Goal: Information Seeking & Learning: Learn about a topic

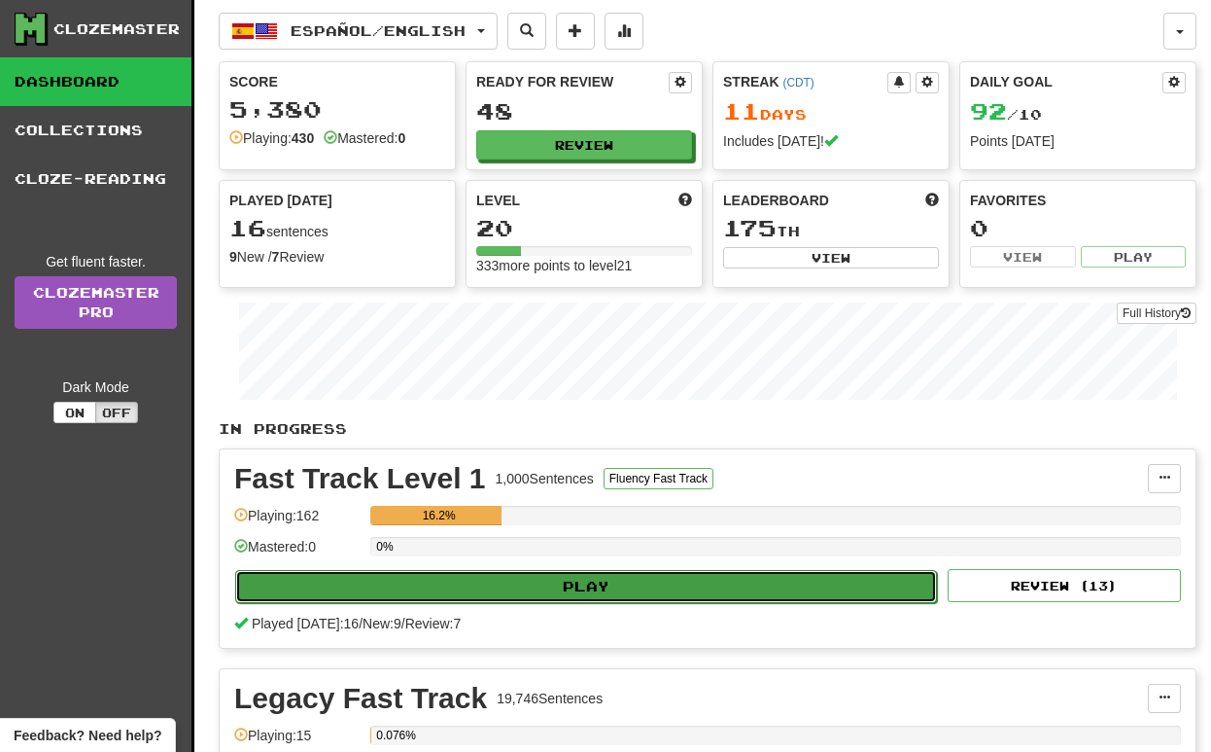
click at [603, 580] on button "Play" at bounding box center [586, 586] width 702 height 33
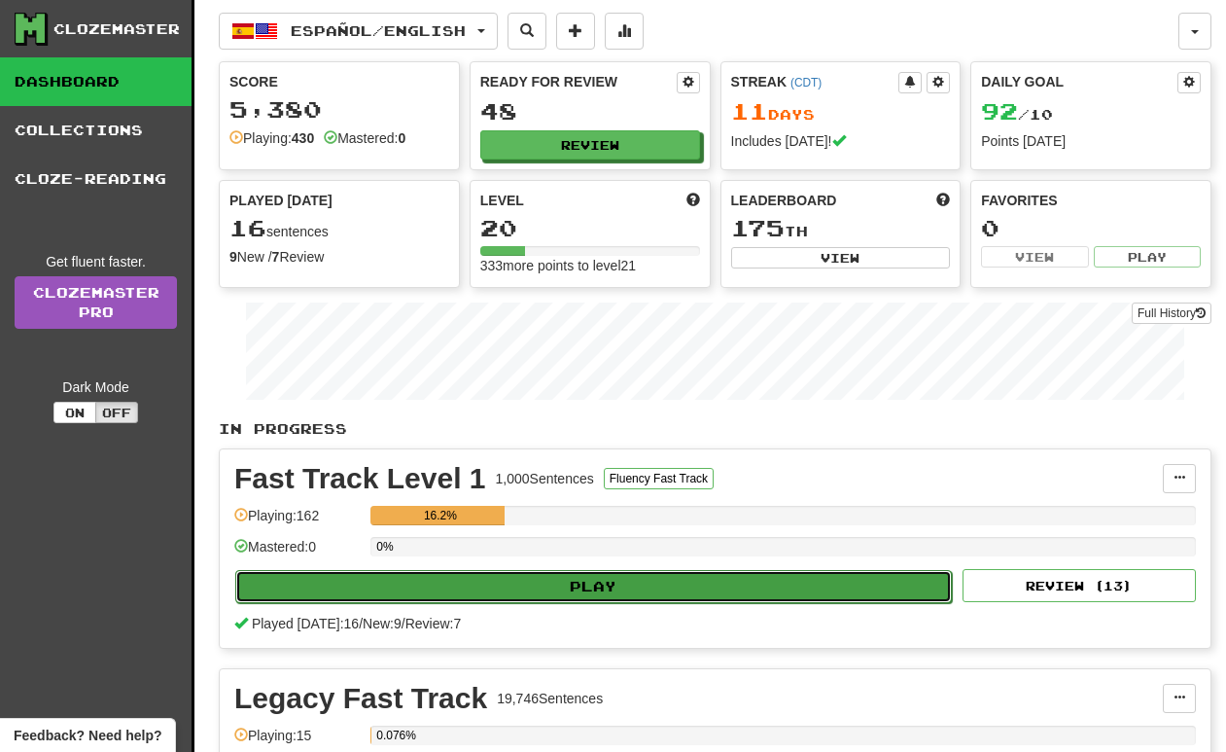
select select "**"
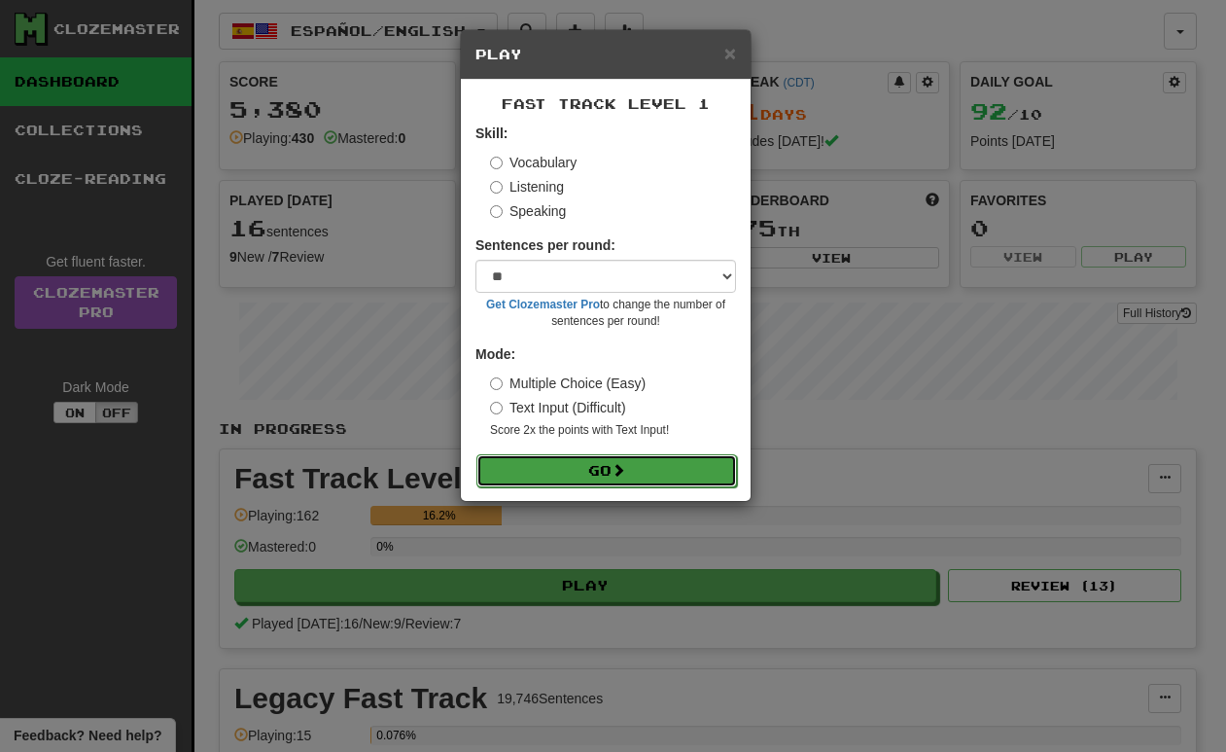
click at [568, 466] on button "Go" at bounding box center [606, 470] width 261 height 33
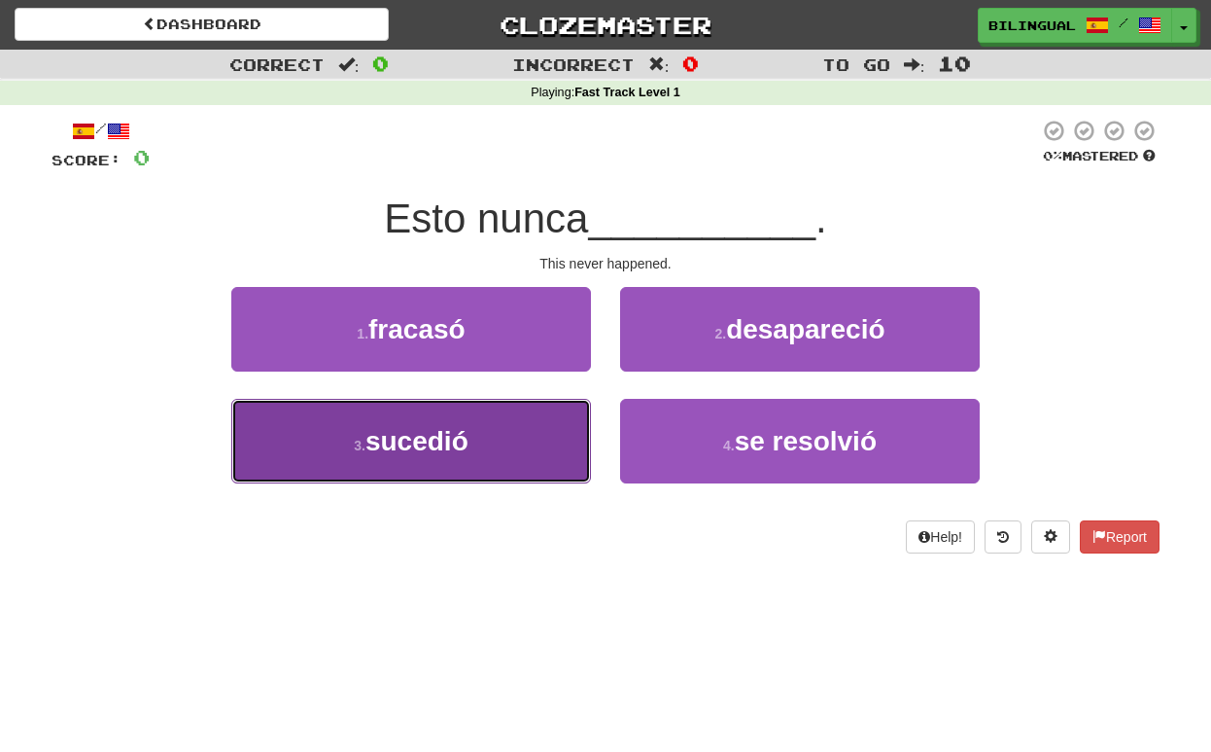
click at [515, 435] on button "3 . sucedió" at bounding box center [411, 441] width 360 height 85
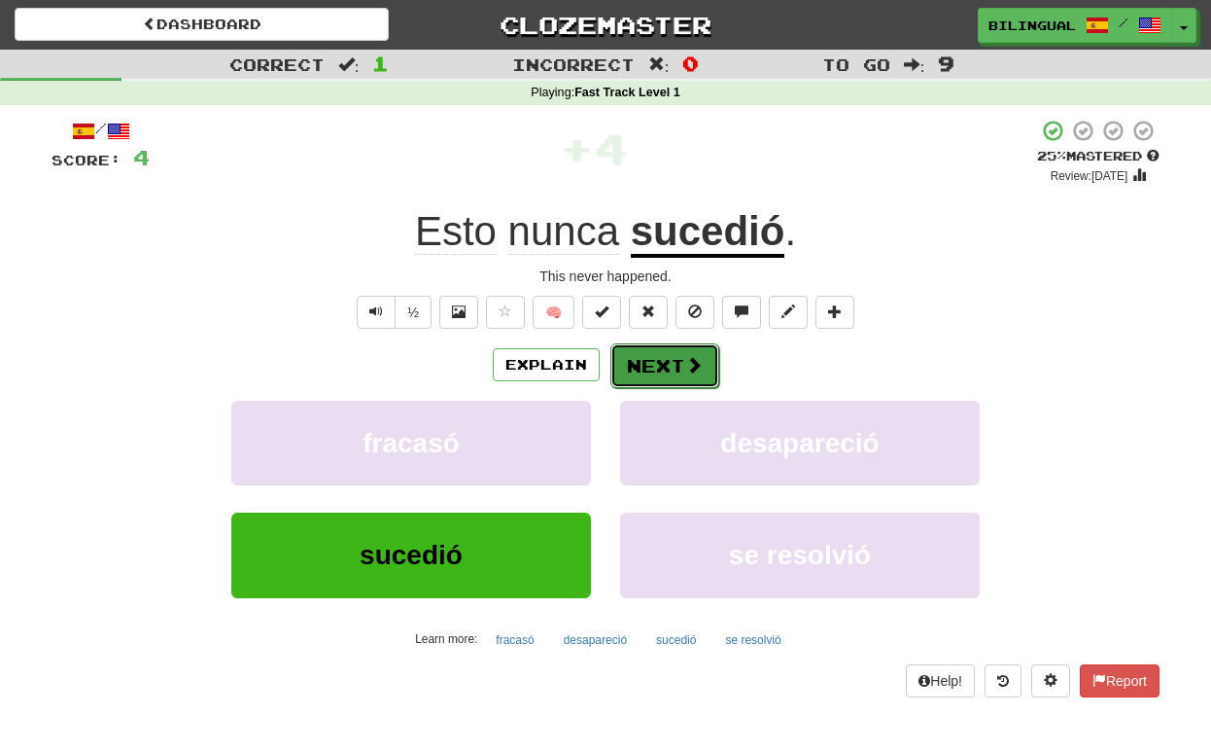
click at [649, 374] on button "Next" at bounding box center [665, 365] width 109 height 45
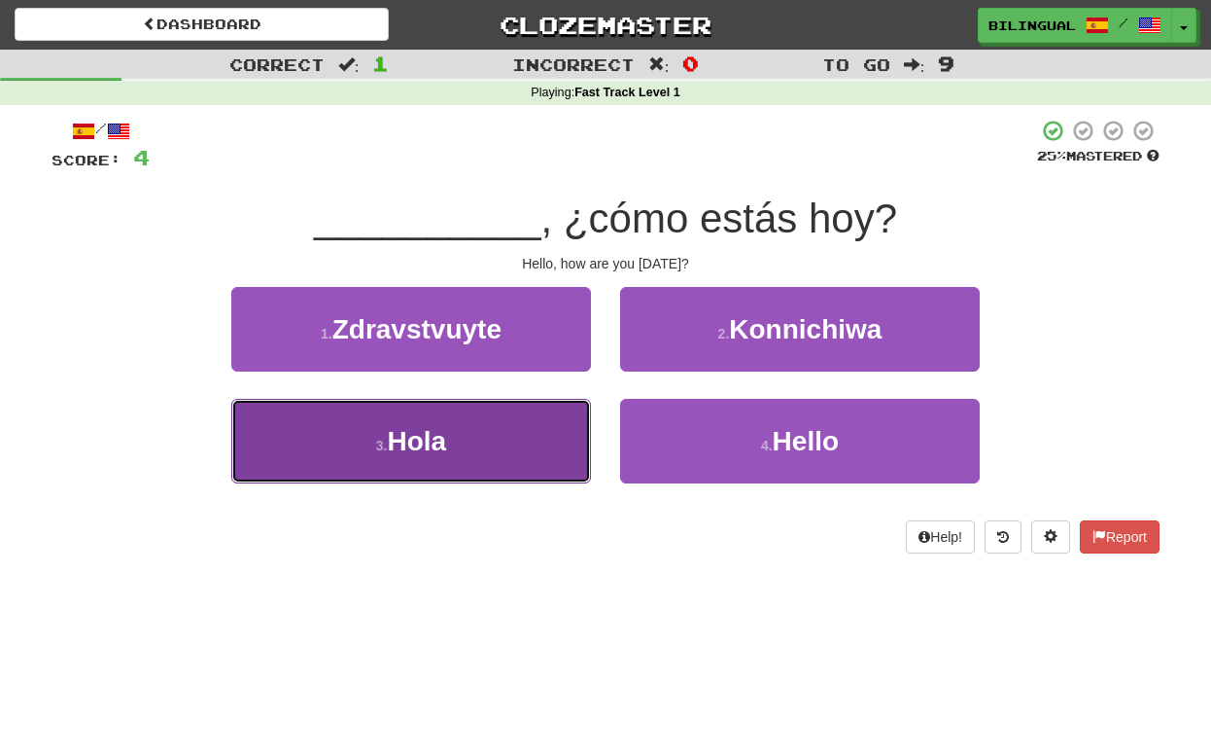
click at [506, 452] on button "3 . [GEOGRAPHIC_DATA]" at bounding box center [411, 441] width 360 height 85
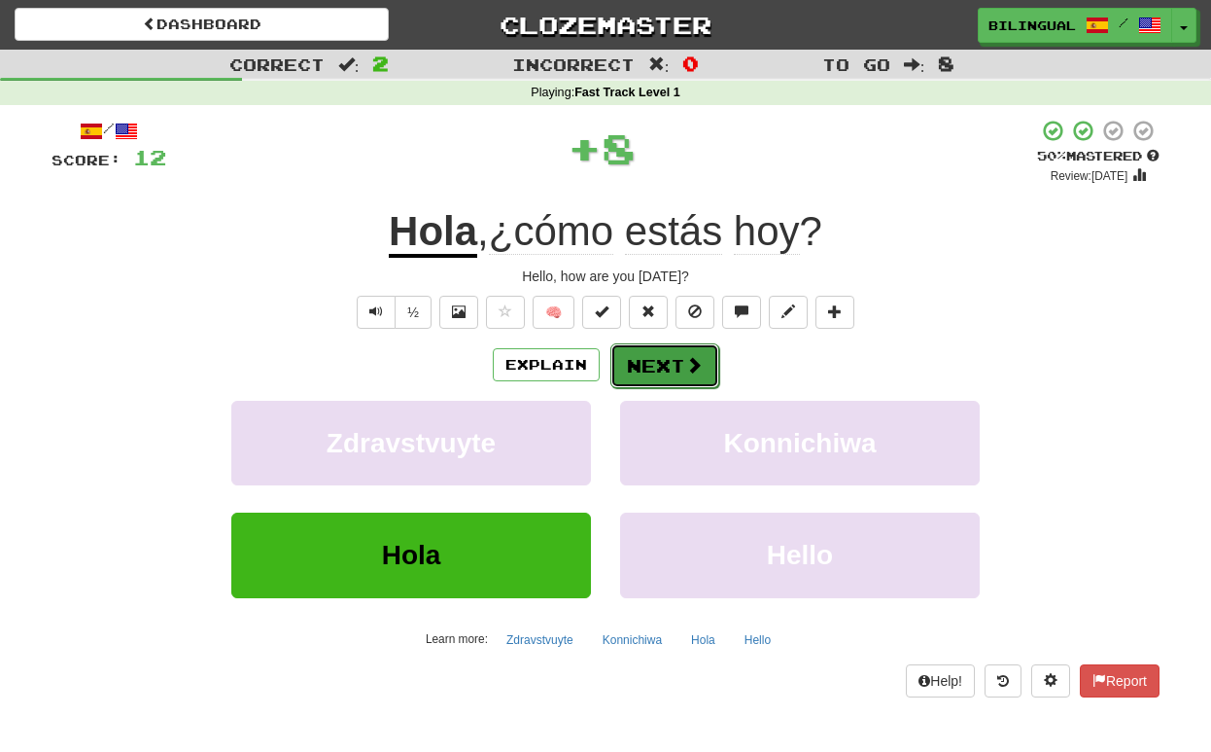
click at [660, 363] on button "Next" at bounding box center [665, 365] width 109 height 45
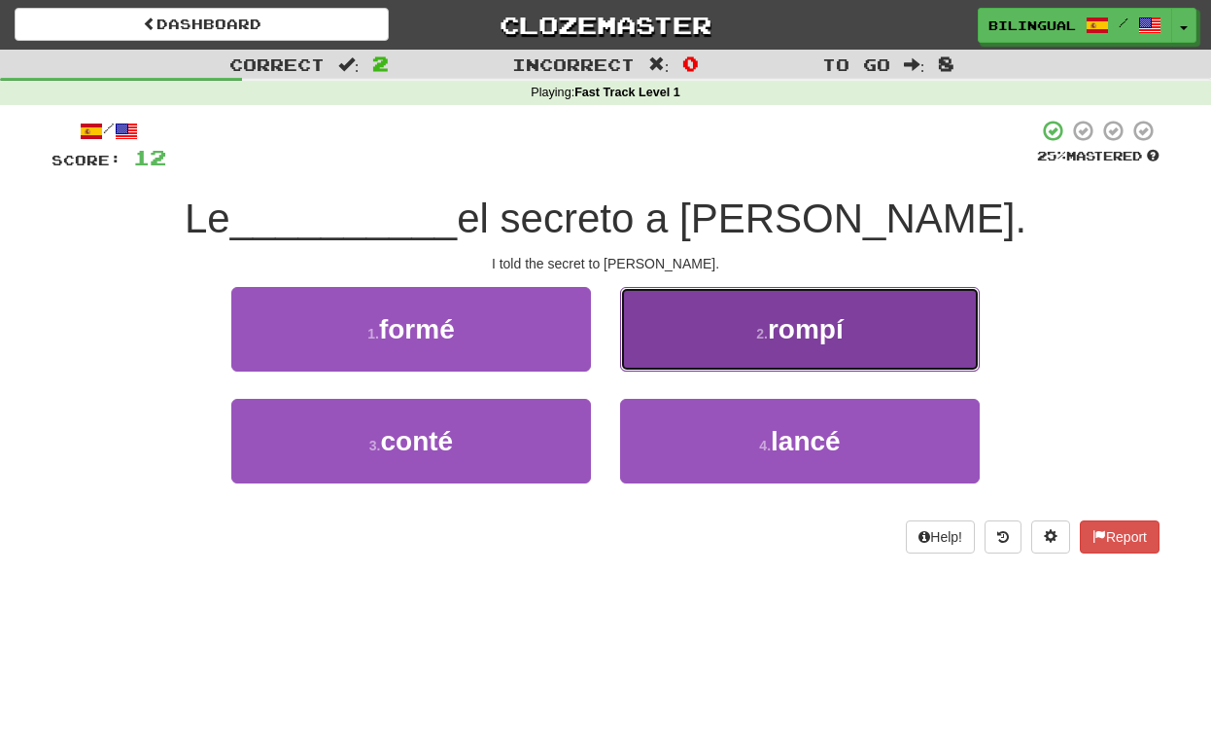
click at [783, 324] on span "rompí" at bounding box center [806, 329] width 76 height 30
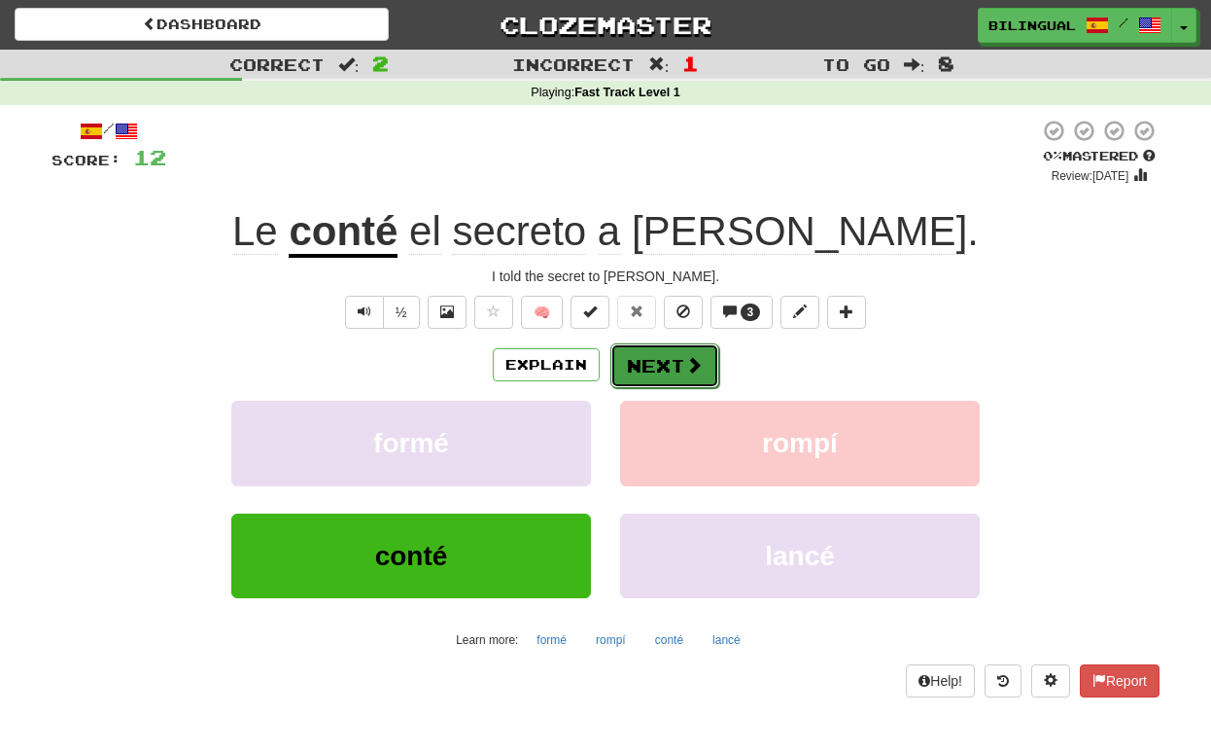
click at [651, 369] on button "Next" at bounding box center [665, 365] width 109 height 45
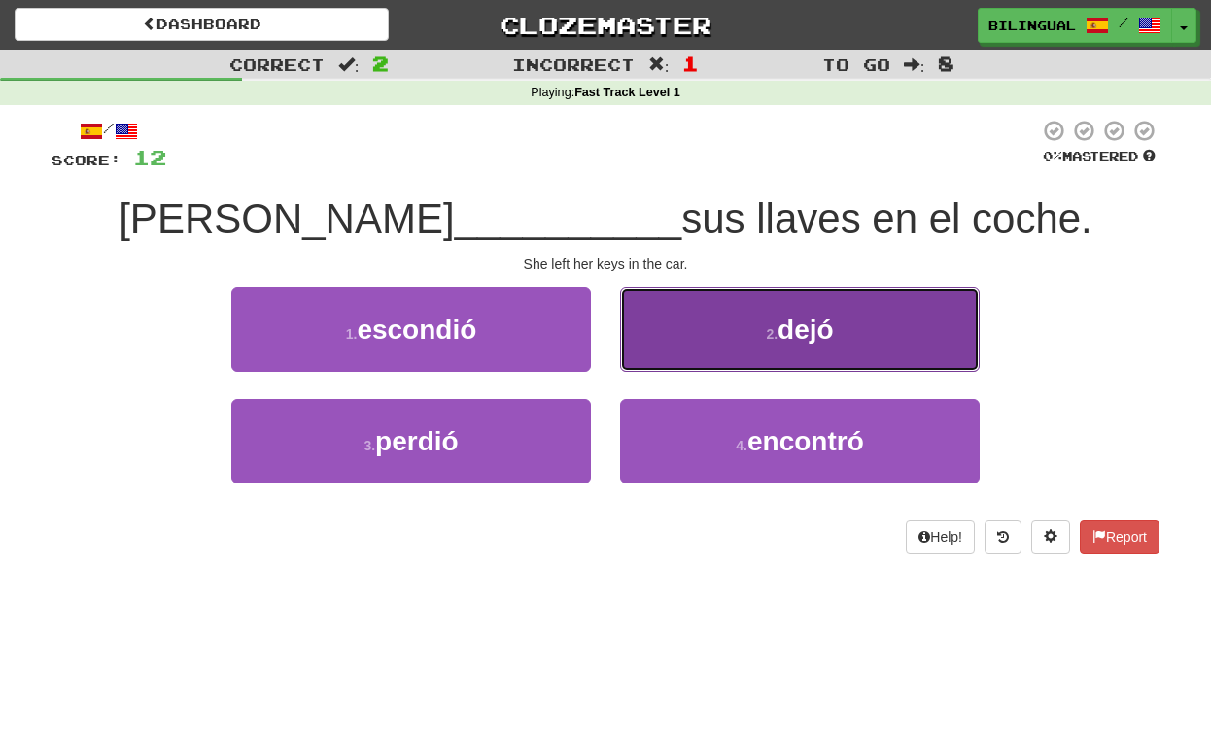
click at [749, 342] on button "2 . dejó" at bounding box center [800, 329] width 360 height 85
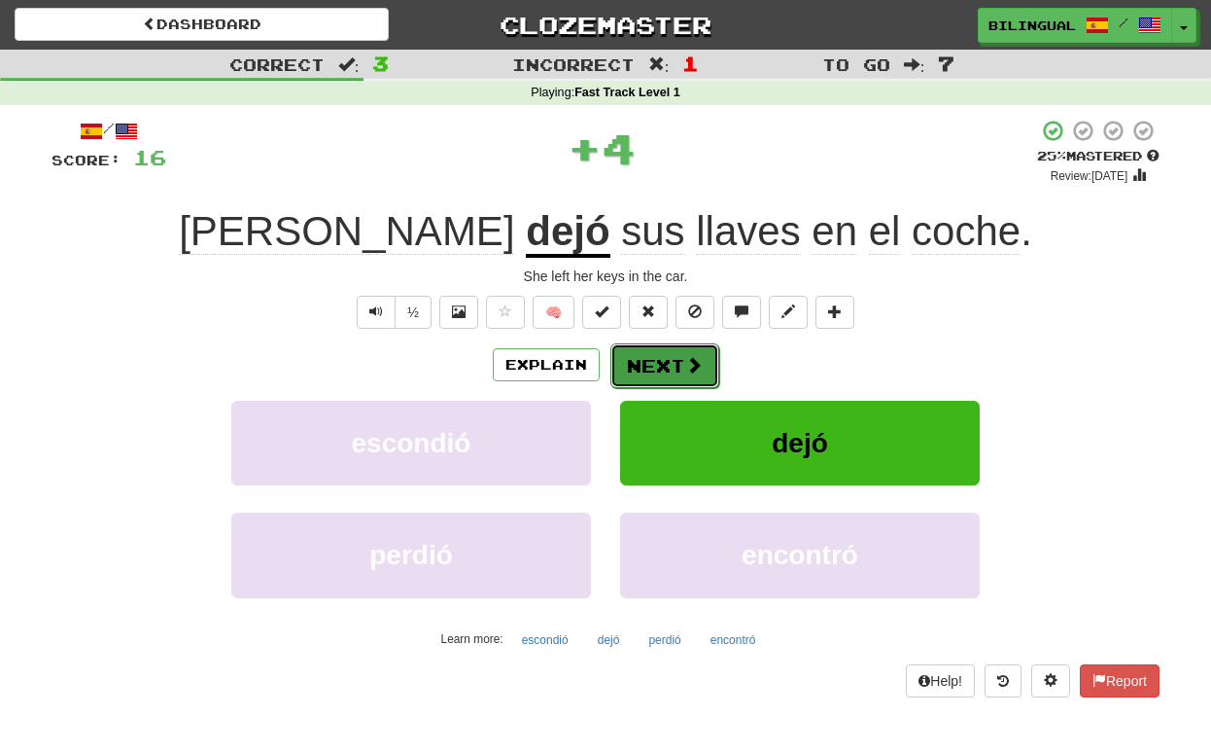
click at [667, 369] on button "Next" at bounding box center [665, 365] width 109 height 45
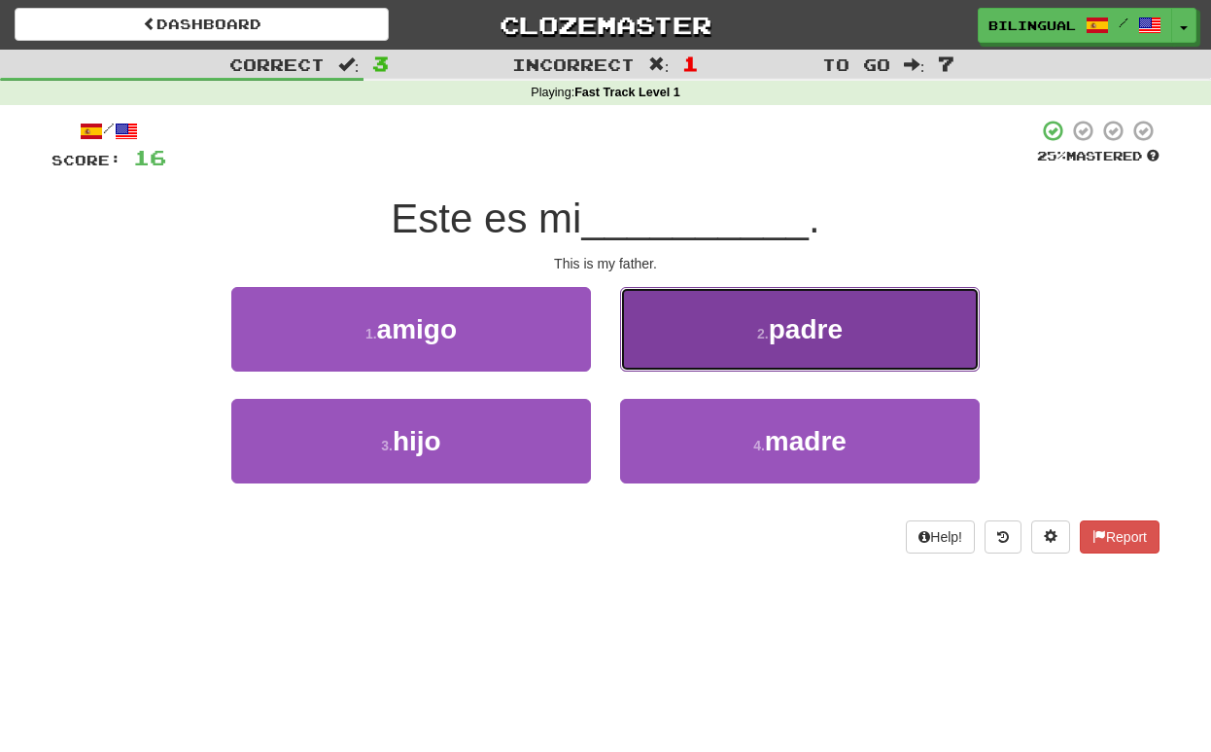
click at [726, 336] on button "2 . padre" at bounding box center [800, 329] width 360 height 85
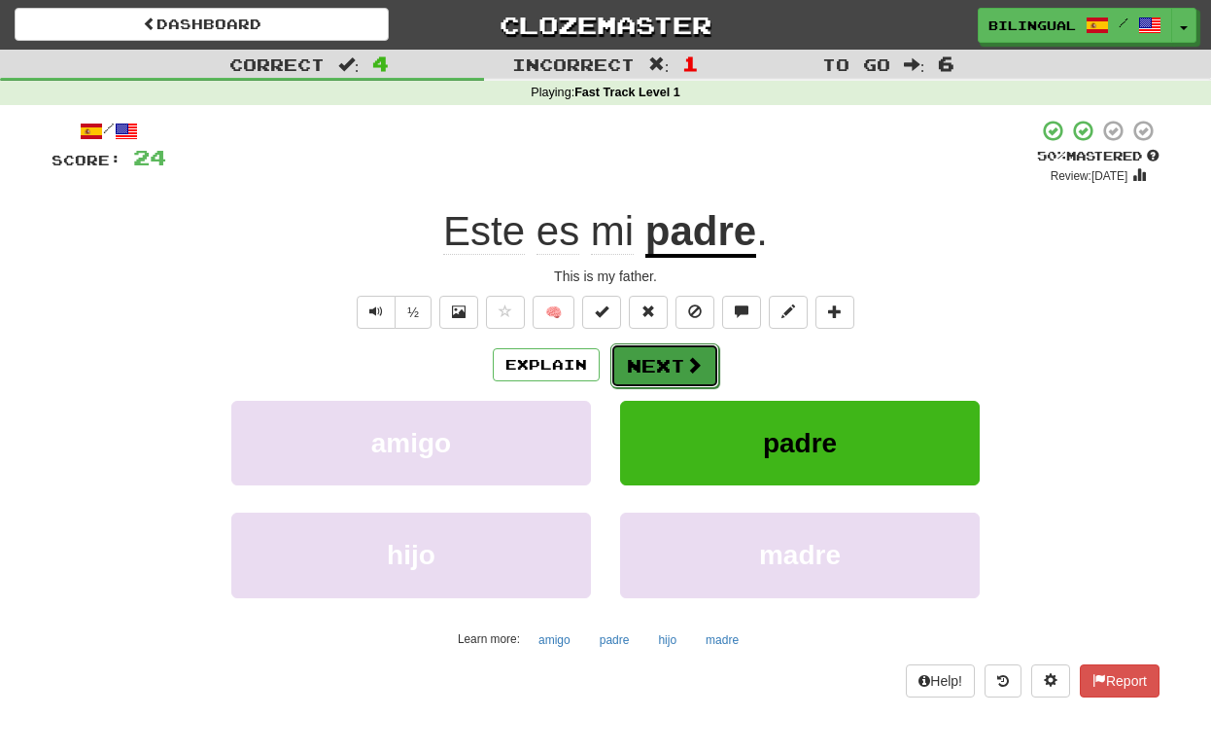
click at [666, 364] on button "Next" at bounding box center [665, 365] width 109 height 45
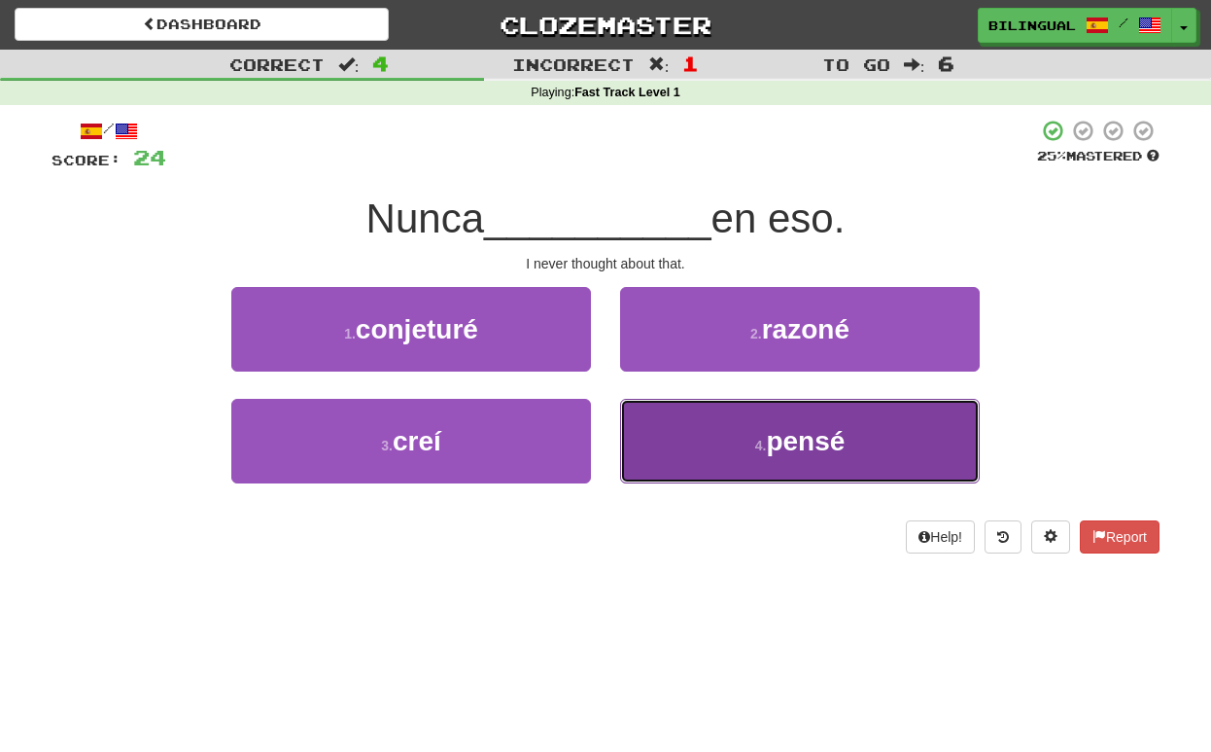
click at [756, 439] on small "4 ." at bounding box center [761, 446] width 12 height 16
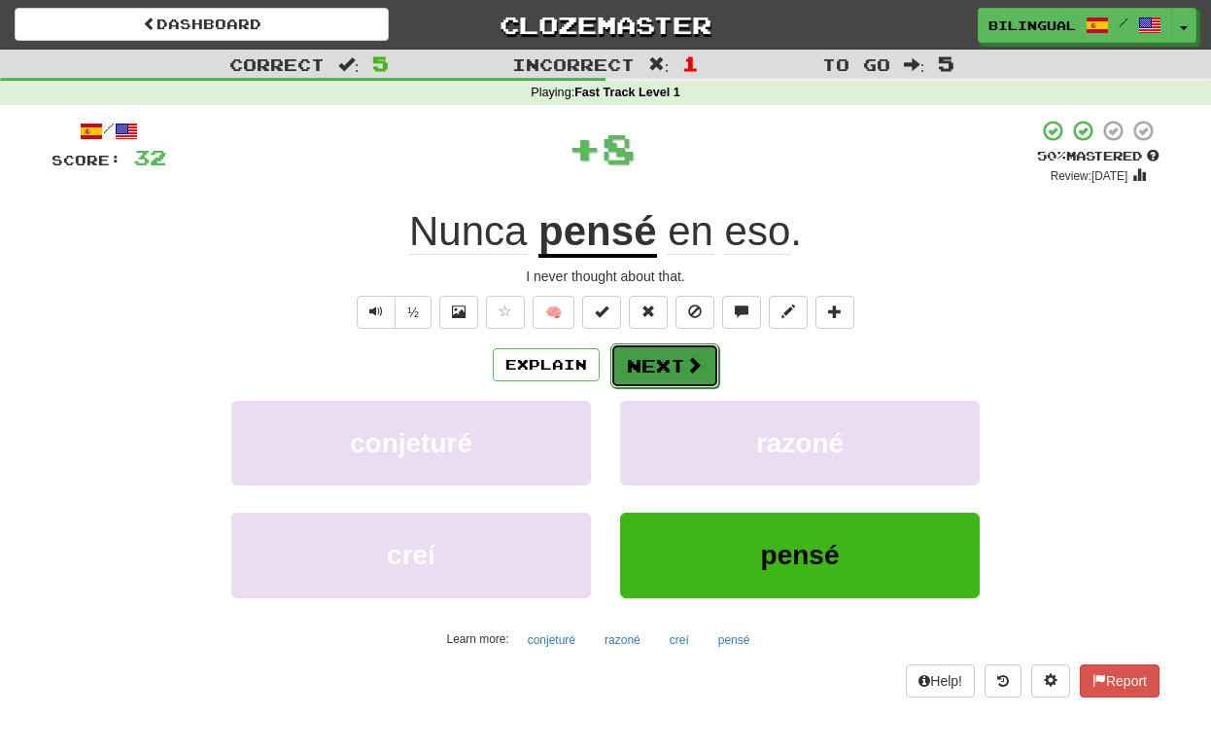
click at [666, 360] on button "Next" at bounding box center [665, 365] width 109 height 45
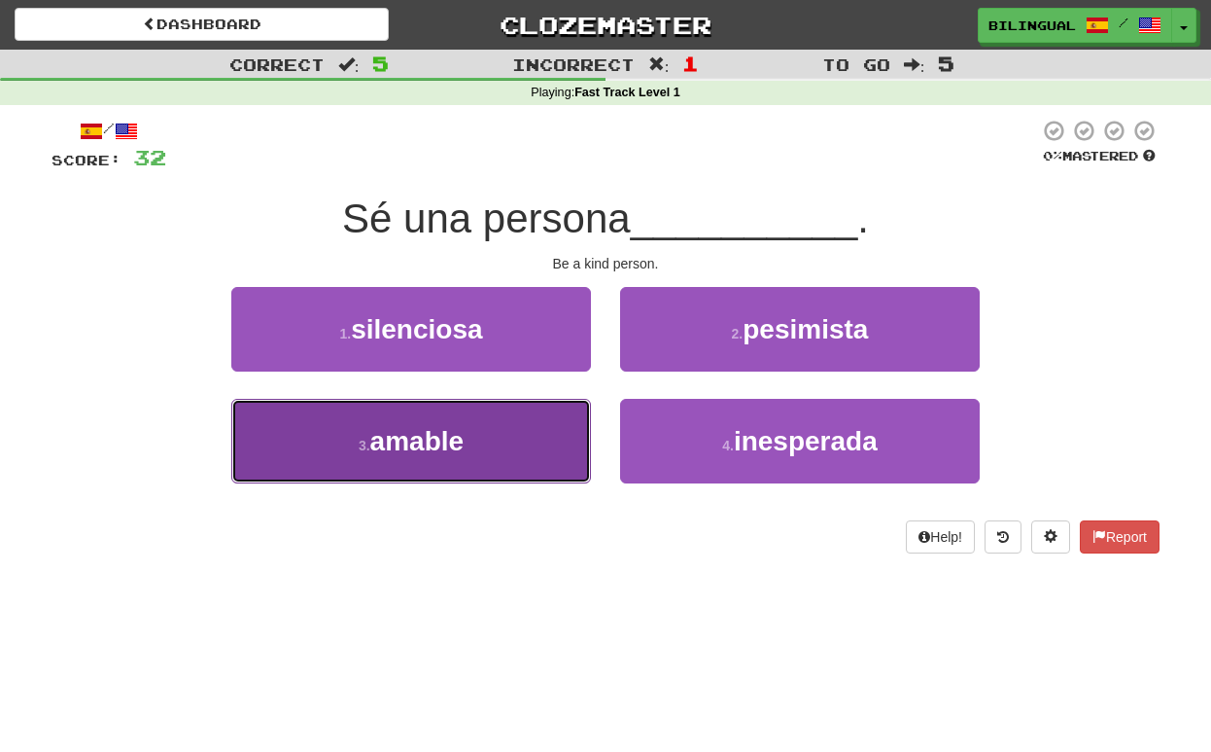
click at [540, 443] on button "3 . amable" at bounding box center [411, 441] width 360 height 85
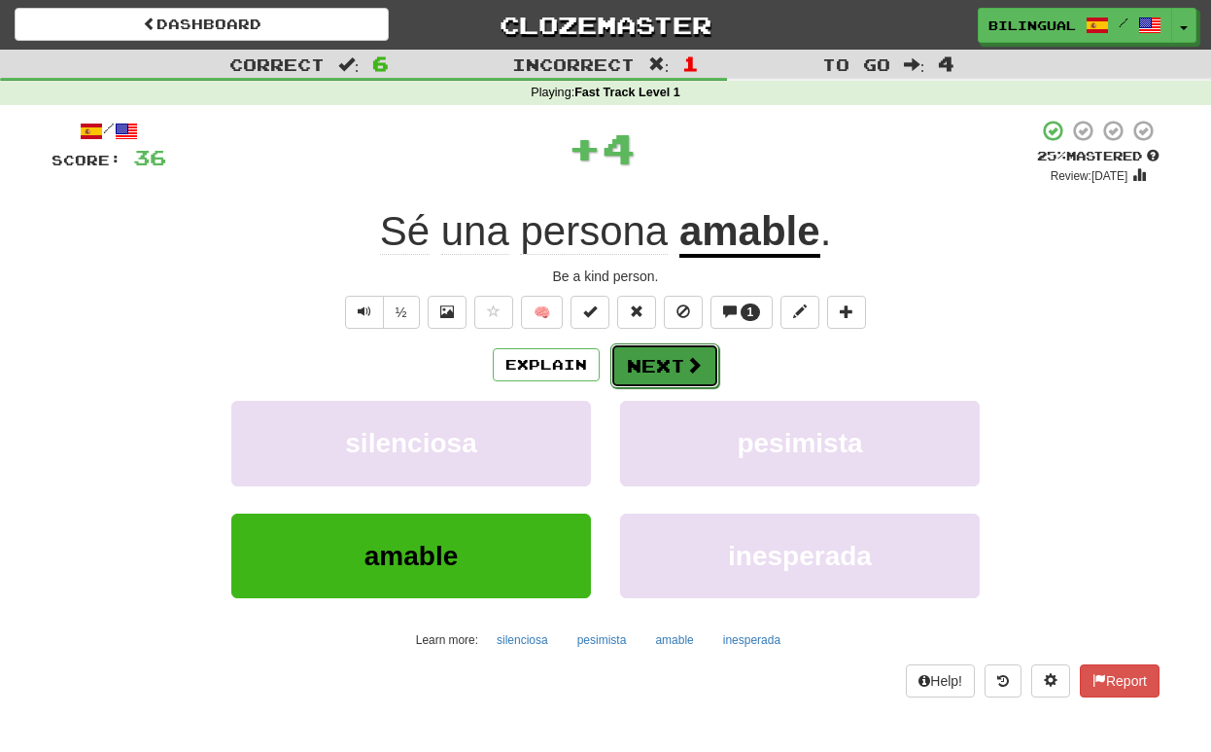
click at [657, 375] on button "Next" at bounding box center [665, 365] width 109 height 45
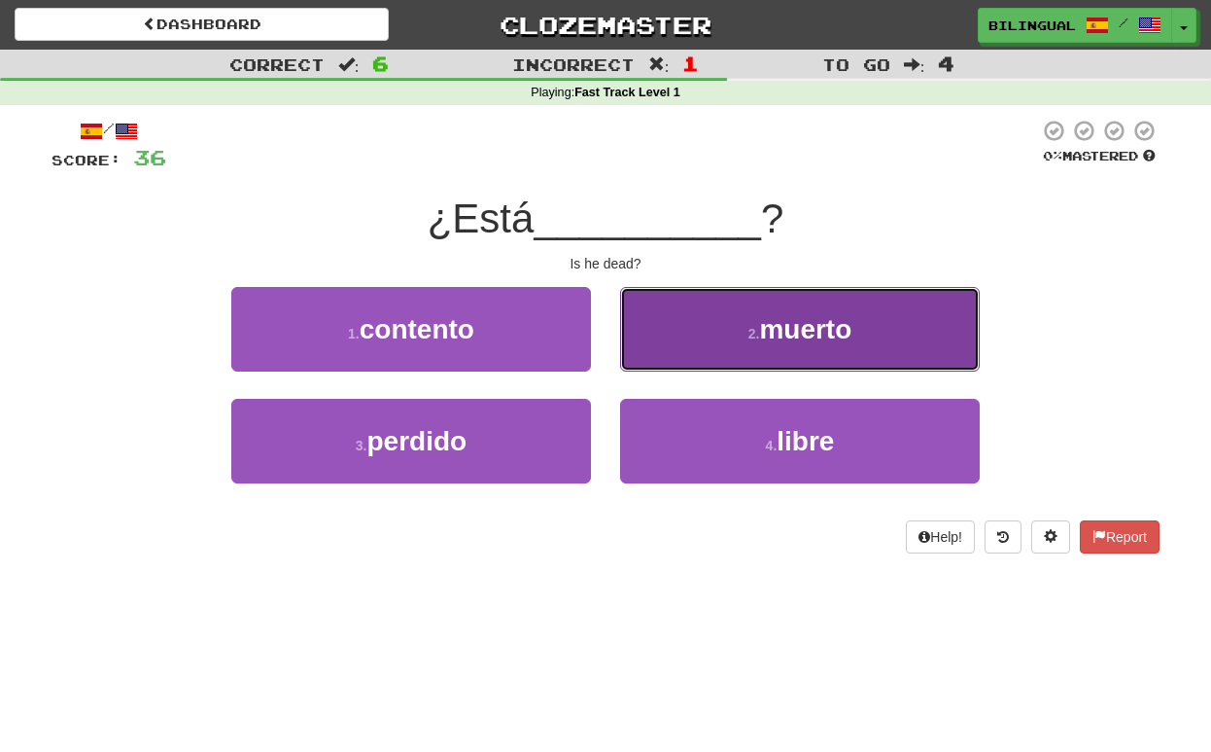
click at [721, 323] on button "2 . muerto" at bounding box center [800, 329] width 360 height 85
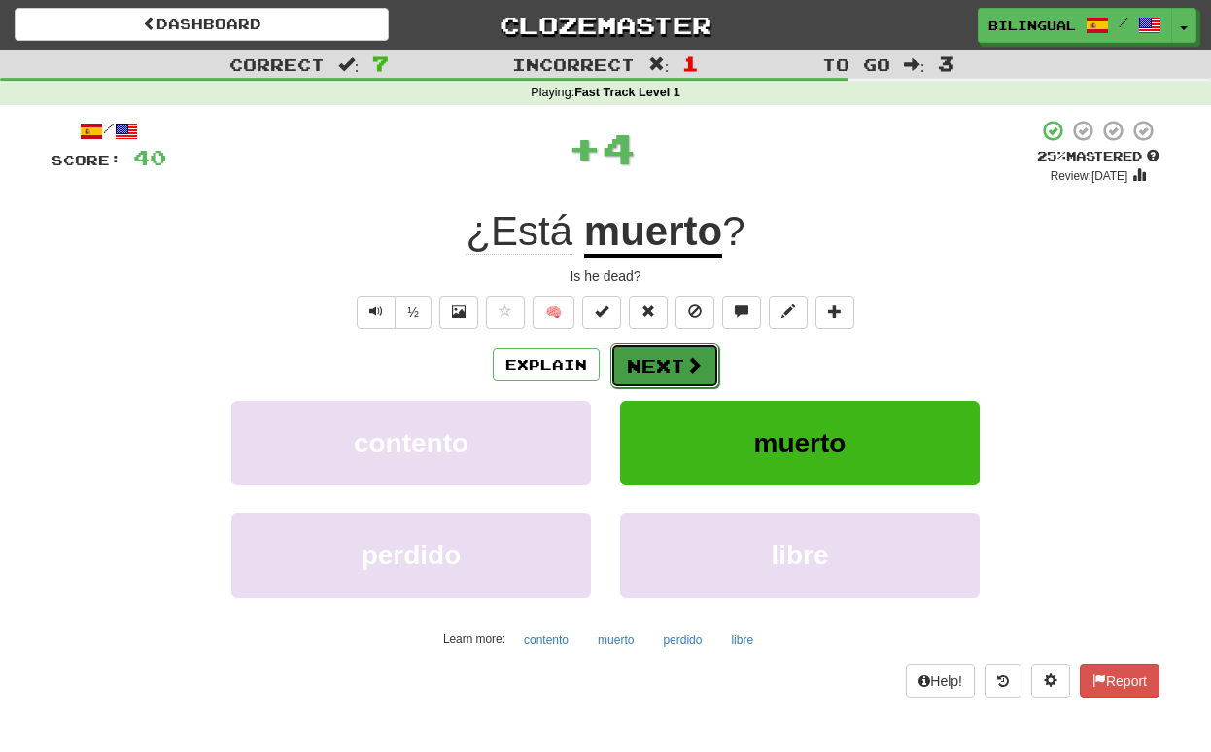
click at [663, 372] on button "Next" at bounding box center [665, 365] width 109 height 45
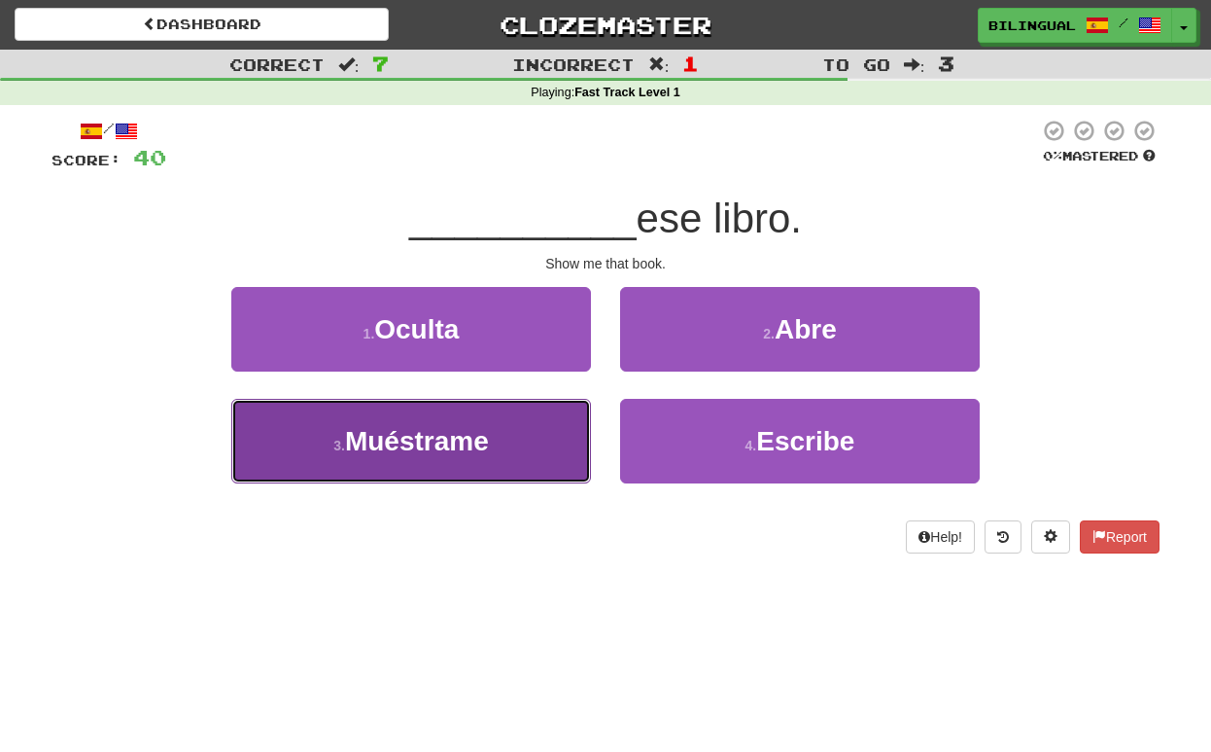
click at [519, 436] on button "3 . Muéstrame" at bounding box center [411, 441] width 360 height 85
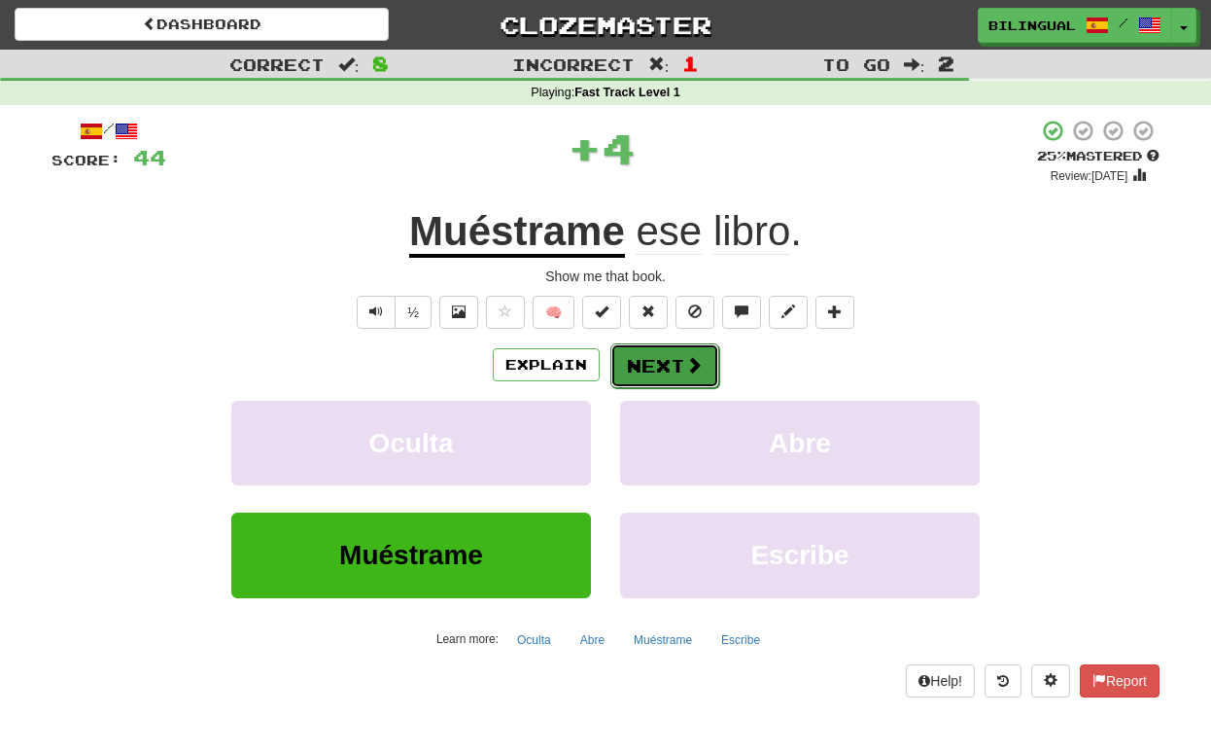
click at [669, 360] on button "Next" at bounding box center [665, 365] width 109 height 45
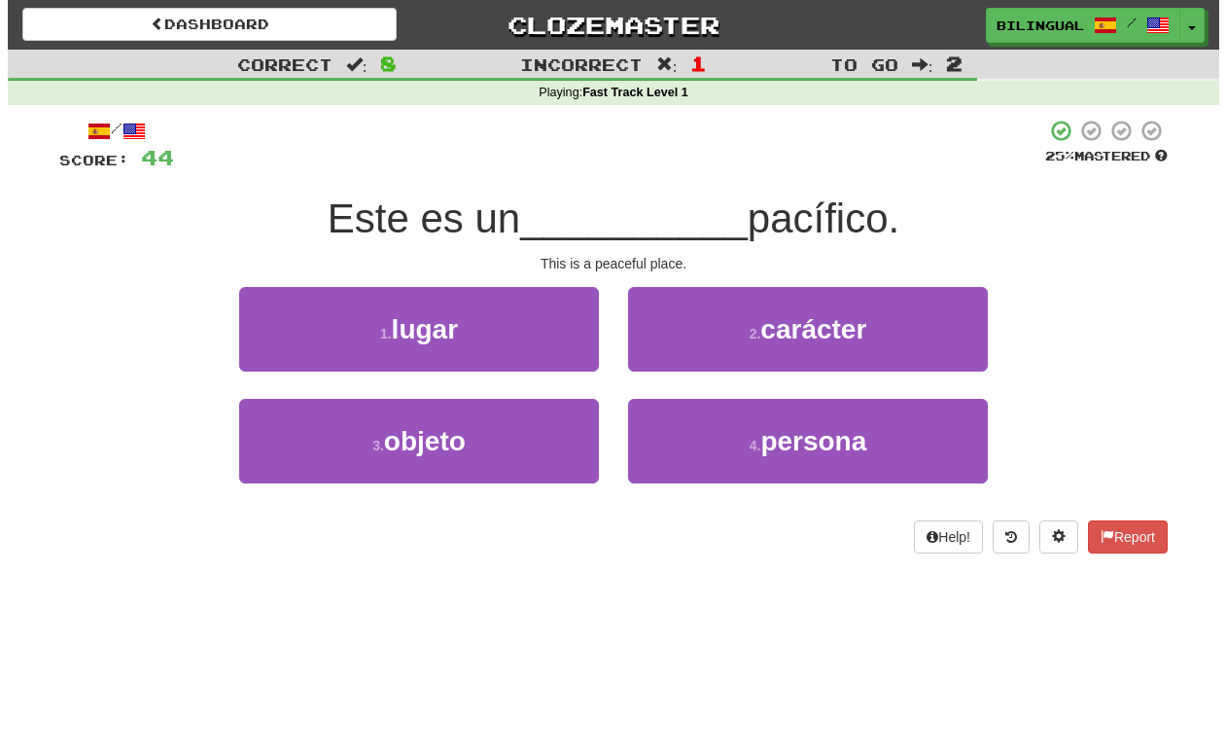
scroll to position [2, 0]
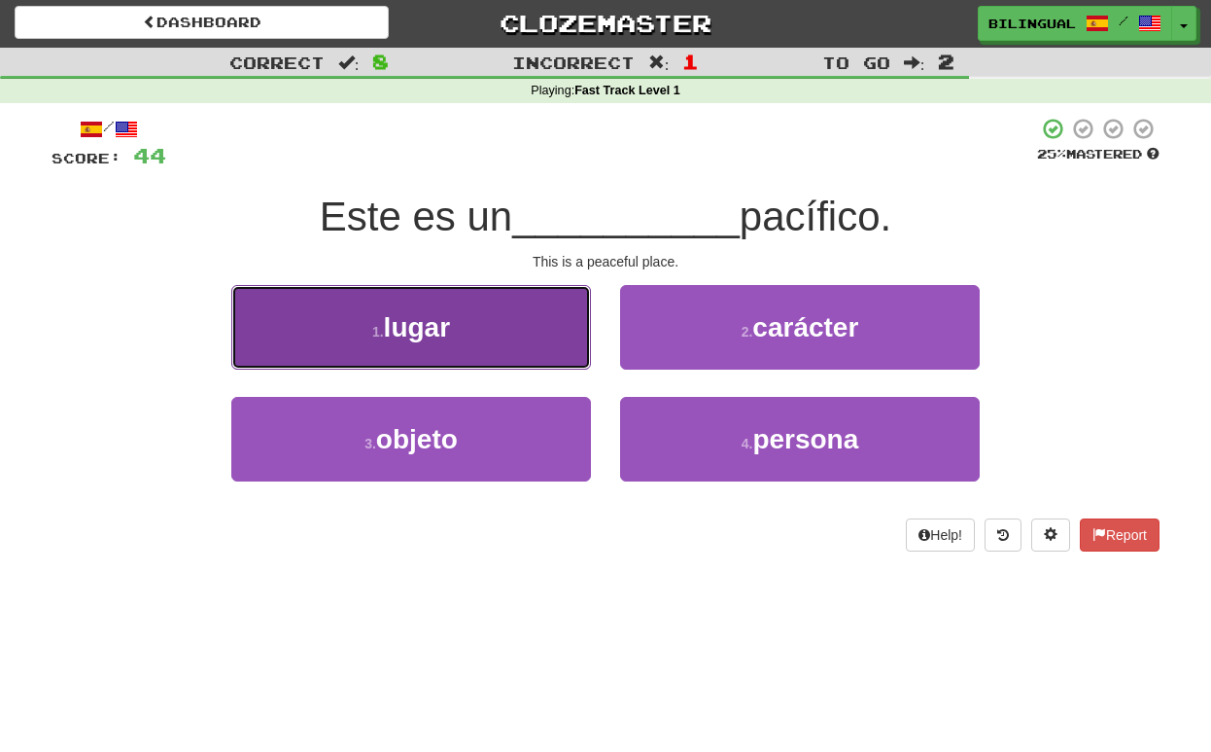
click at [509, 317] on button "1 . lugar" at bounding box center [411, 327] width 360 height 85
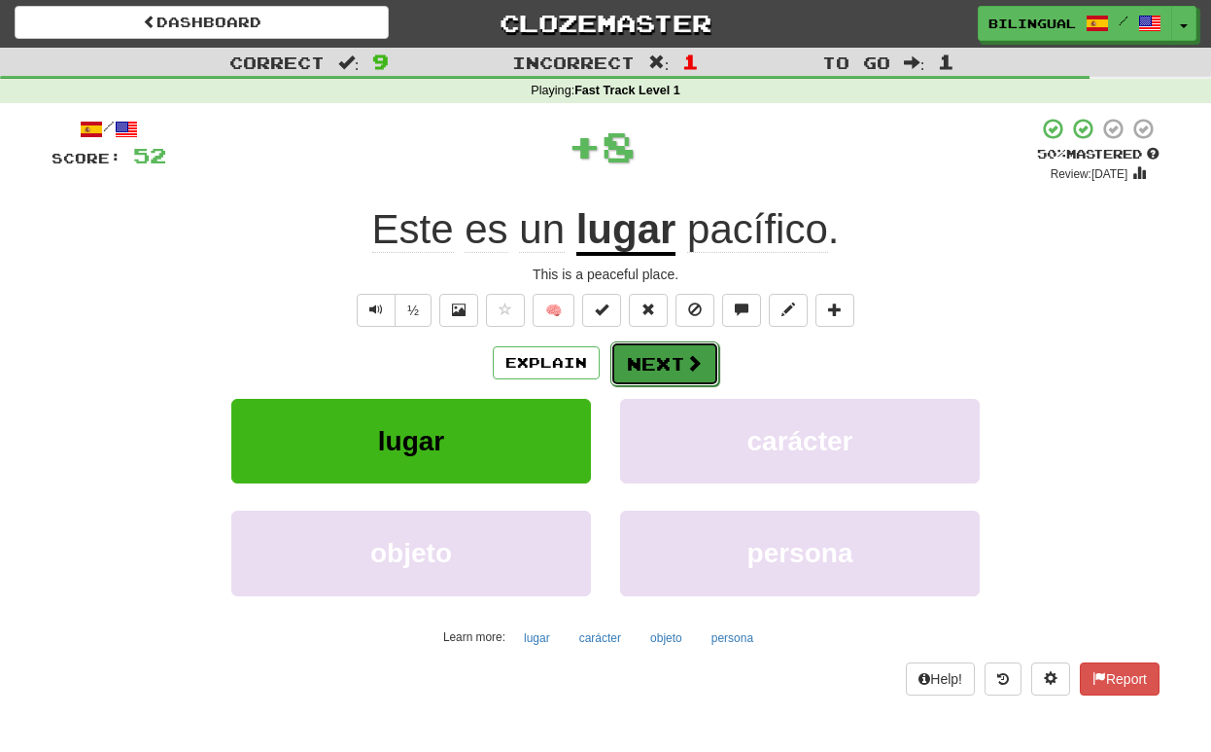
click at [651, 361] on button "Next" at bounding box center [665, 363] width 109 height 45
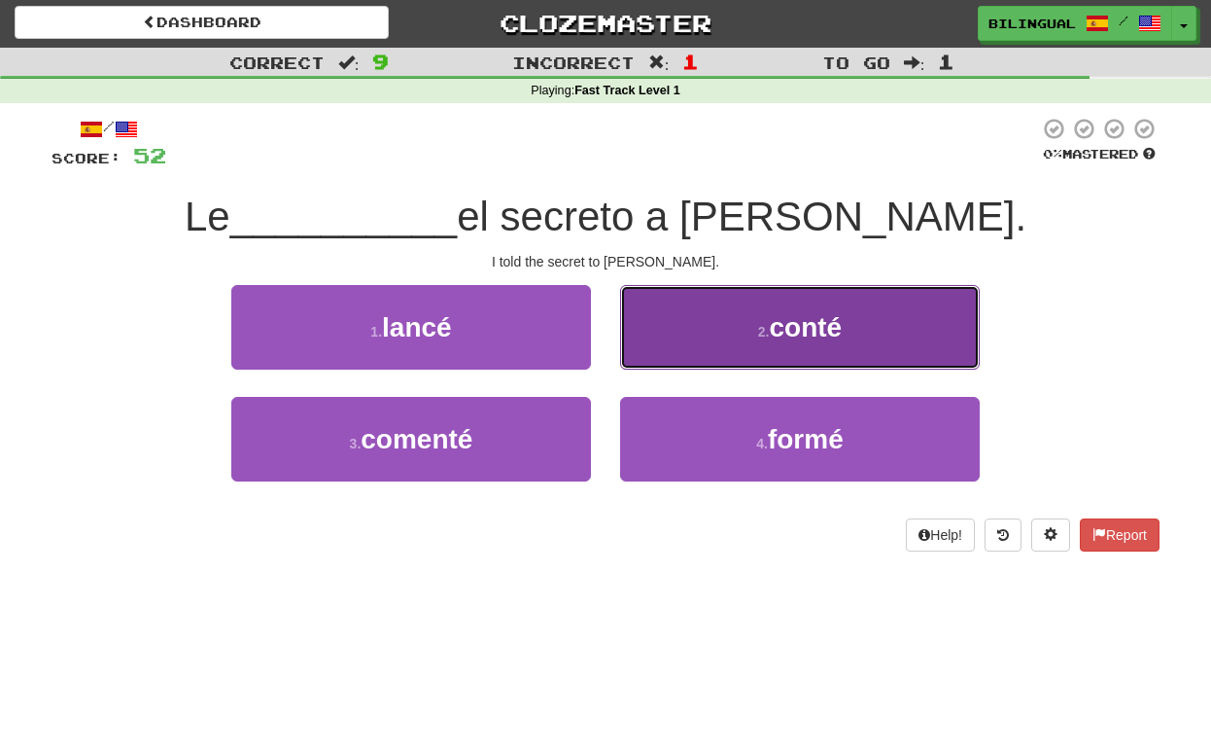
click at [720, 333] on button "2 . conté" at bounding box center [800, 327] width 360 height 85
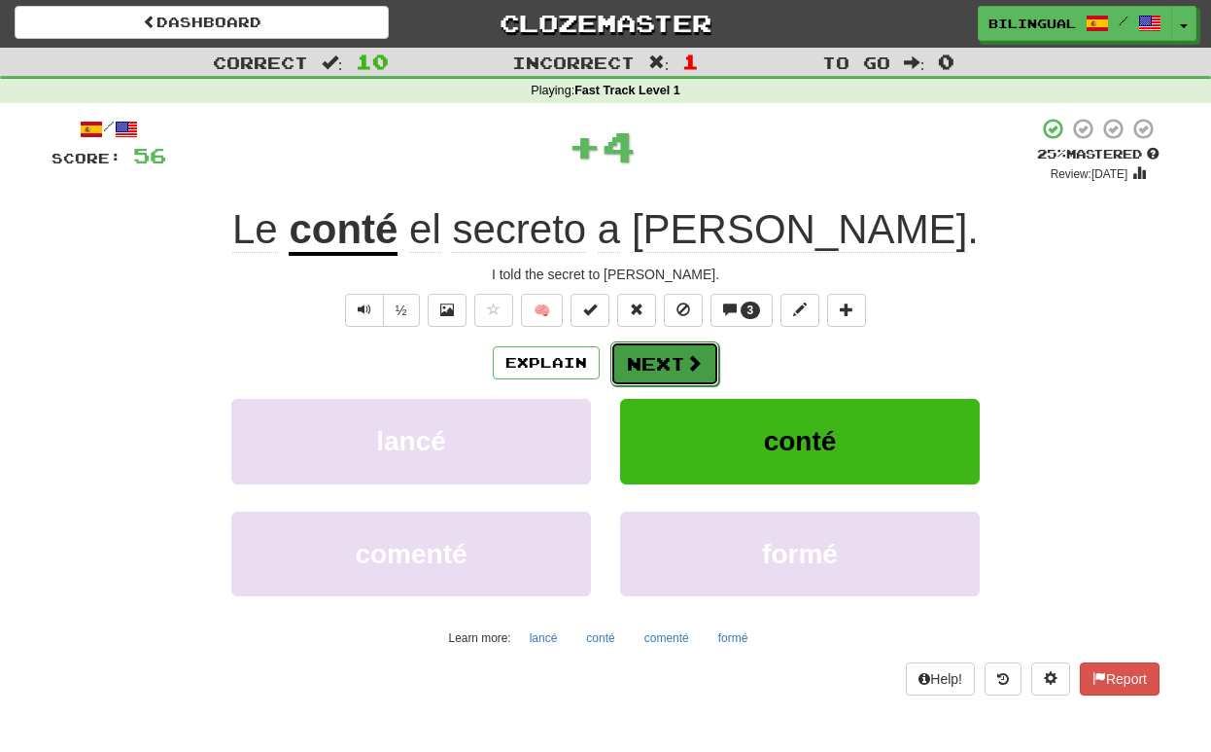
click at [649, 371] on button "Next" at bounding box center [665, 363] width 109 height 45
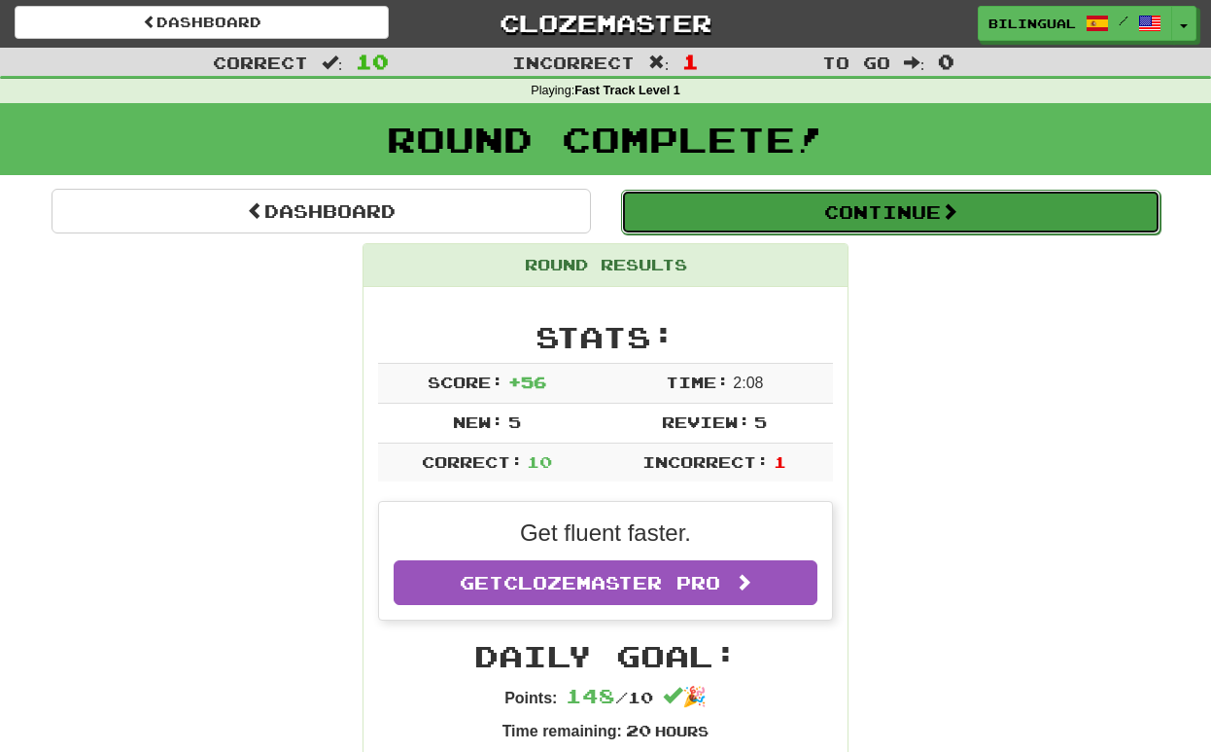
click at [740, 209] on button "Continue" at bounding box center [891, 212] width 540 height 45
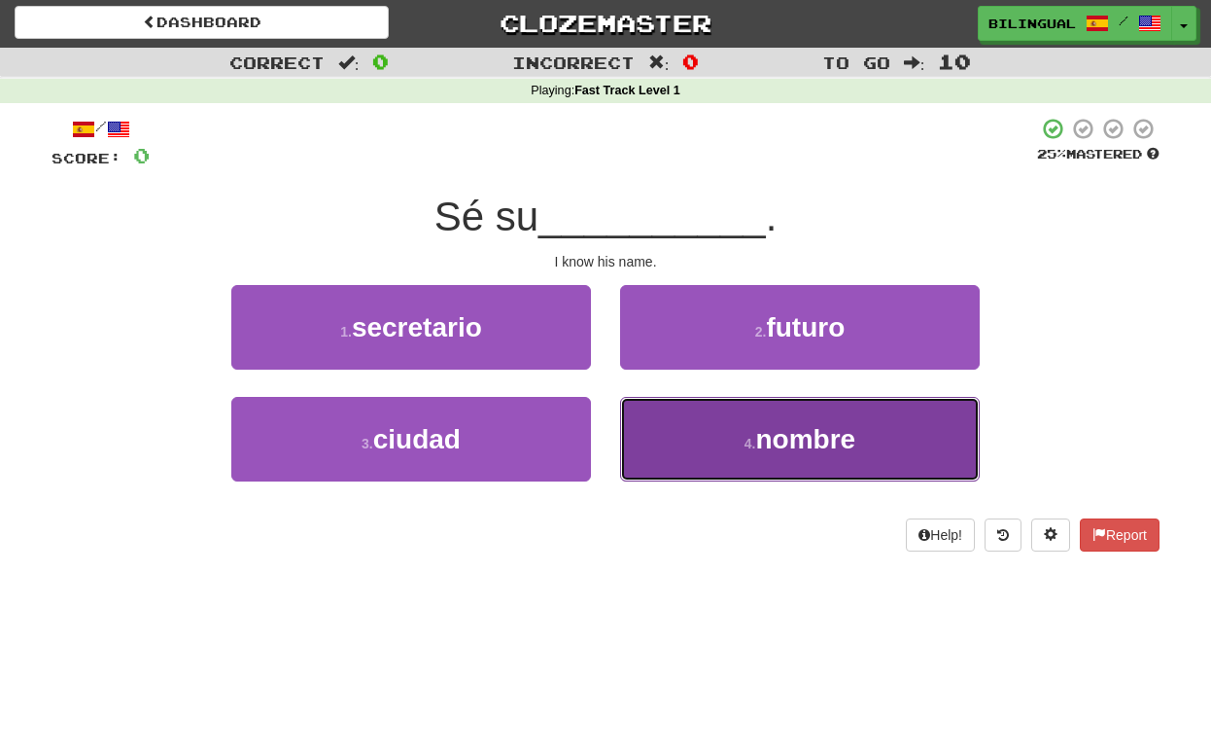
click at [680, 424] on button "4 . nombre" at bounding box center [800, 439] width 360 height 85
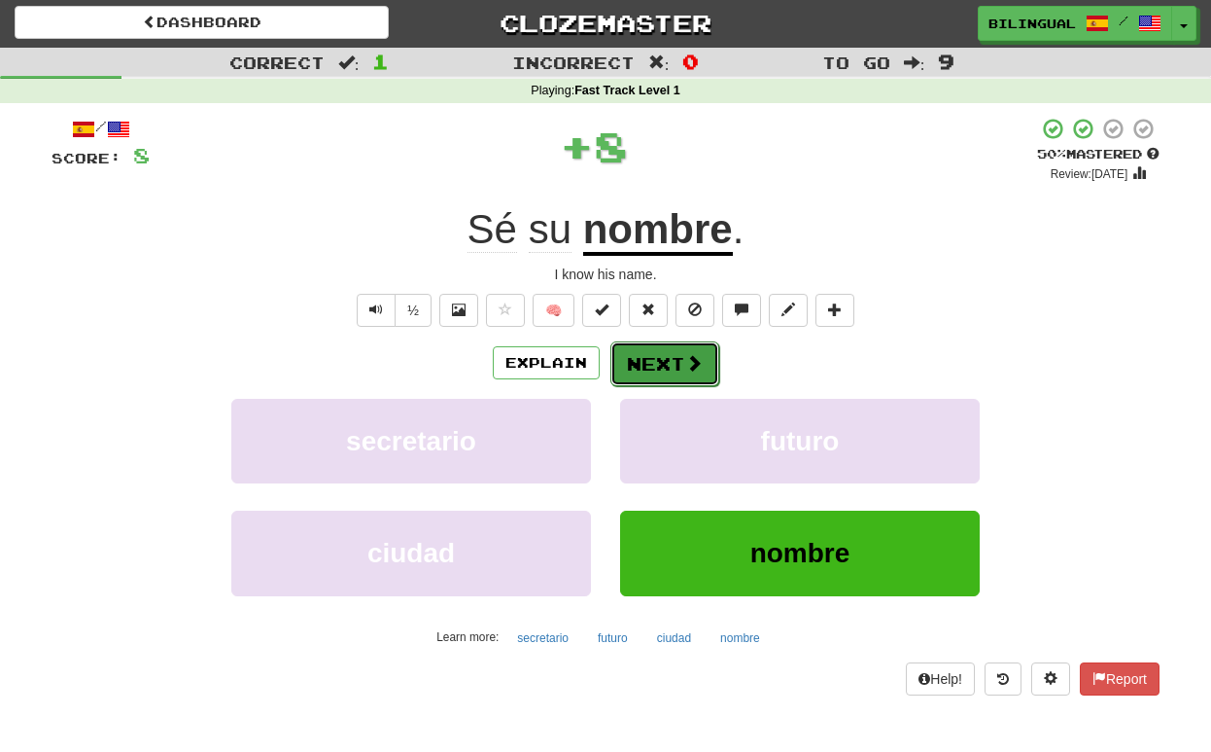
click at [646, 360] on button "Next" at bounding box center [665, 363] width 109 height 45
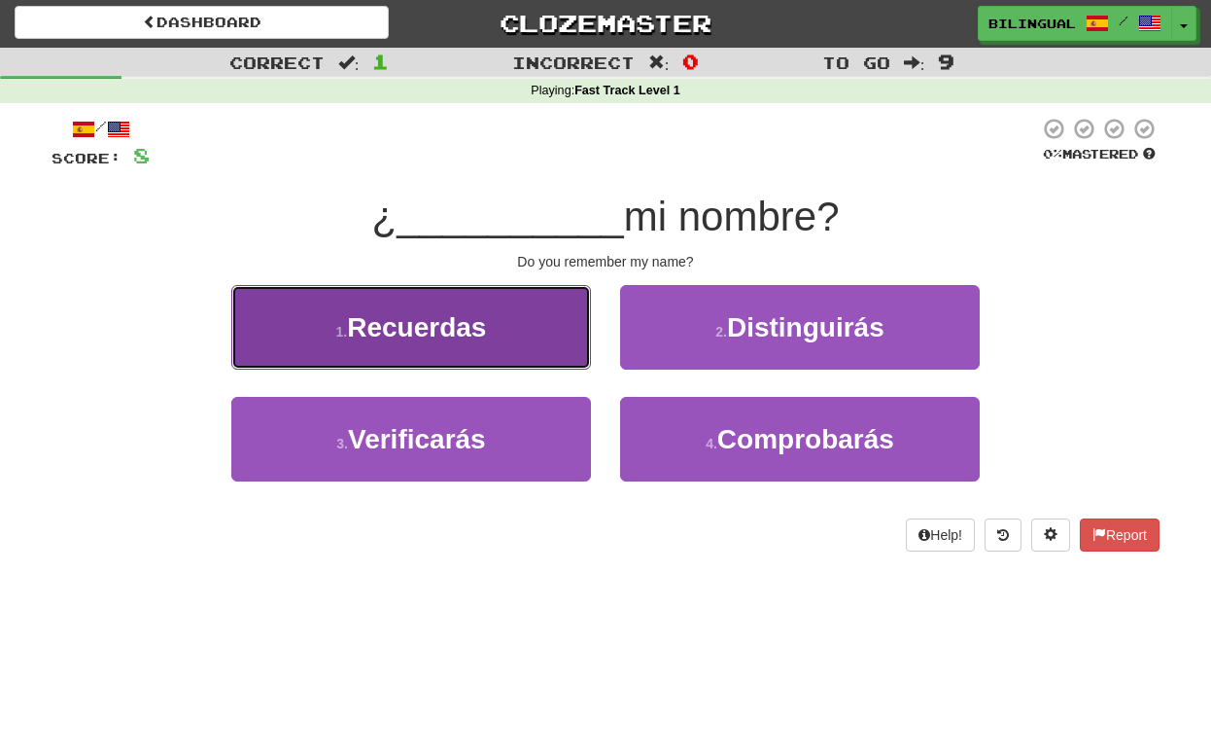
click at [542, 328] on button "1 . Recuerdas" at bounding box center [411, 327] width 360 height 85
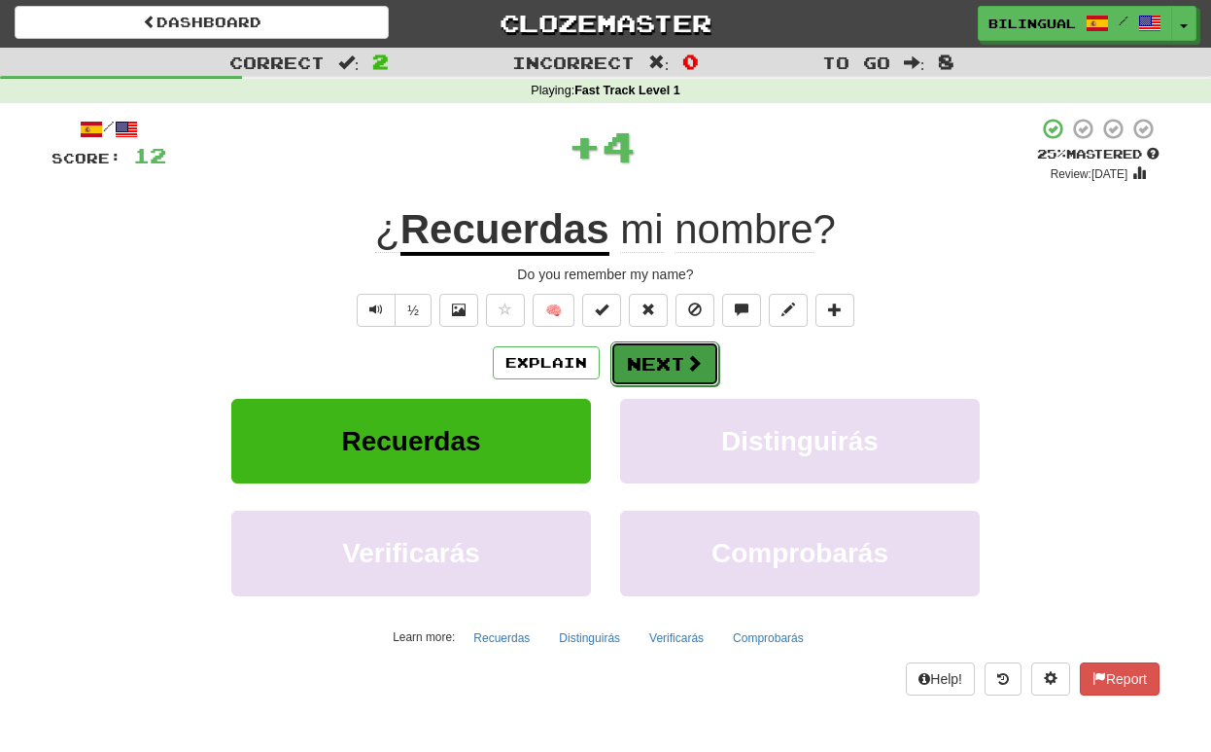
click at [650, 368] on button "Next" at bounding box center [665, 363] width 109 height 45
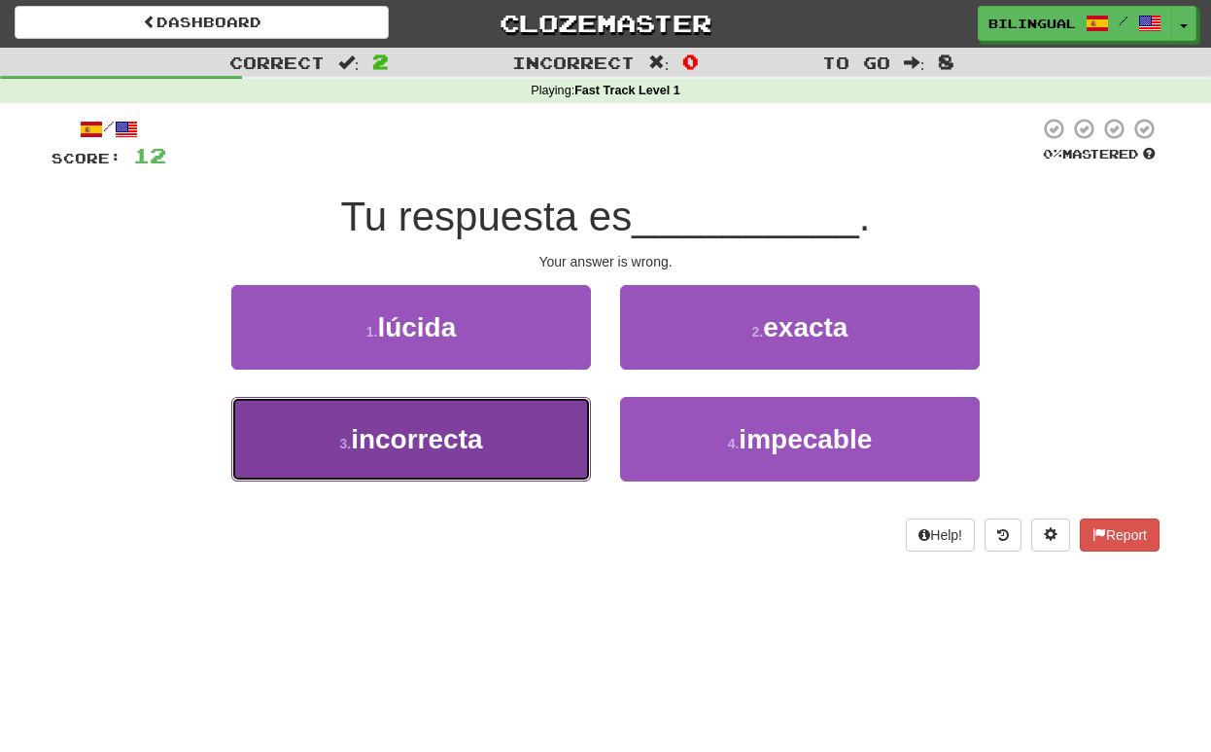
click at [511, 446] on button "3 . incorrecta" at bounding box center [411, 439] width 360 height 85
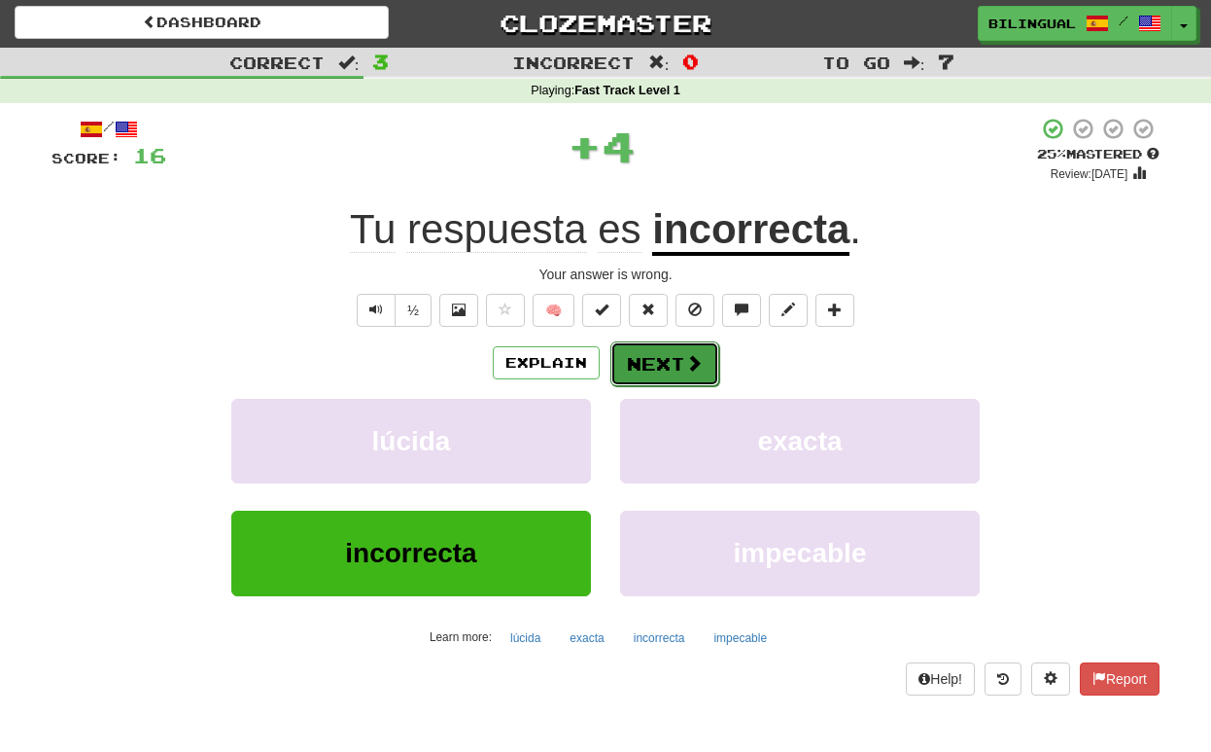
click at [663, 360] on button "Next" at bounding box center [665, 363] width 109 height 45
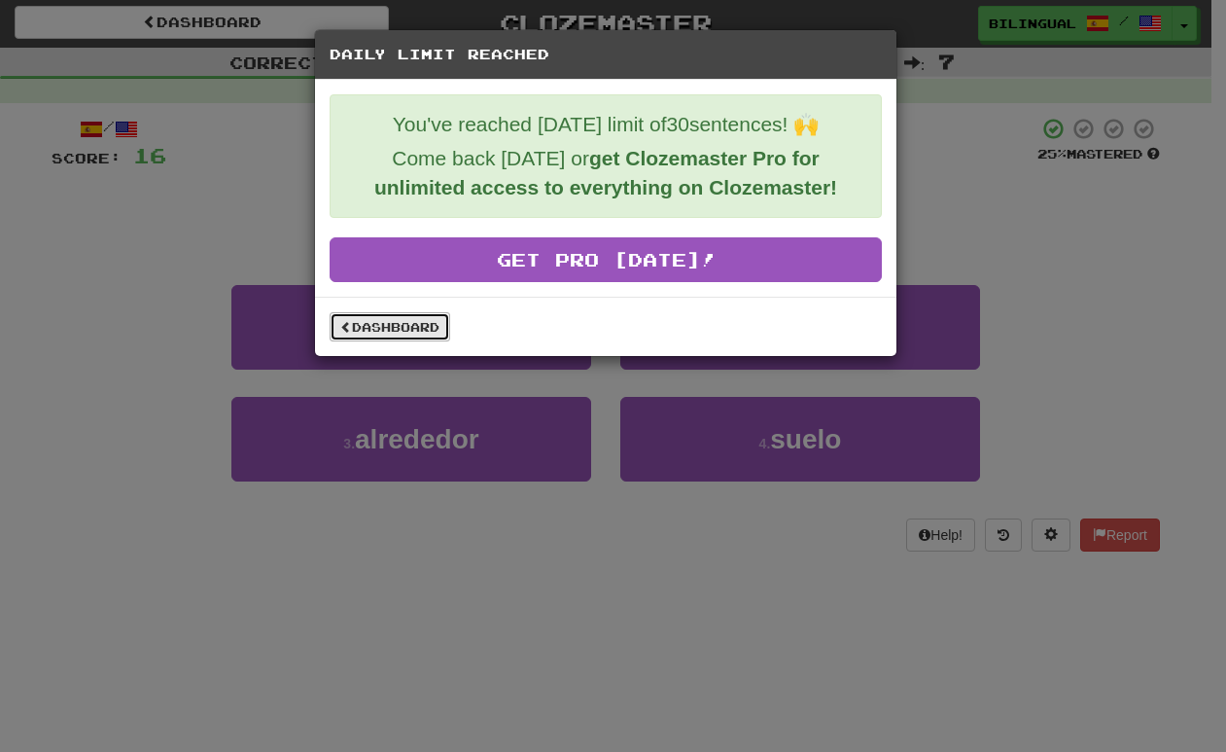
click at [405, 324] on link "Dashboard" at bounding box center [390, 326] width 121 height 29
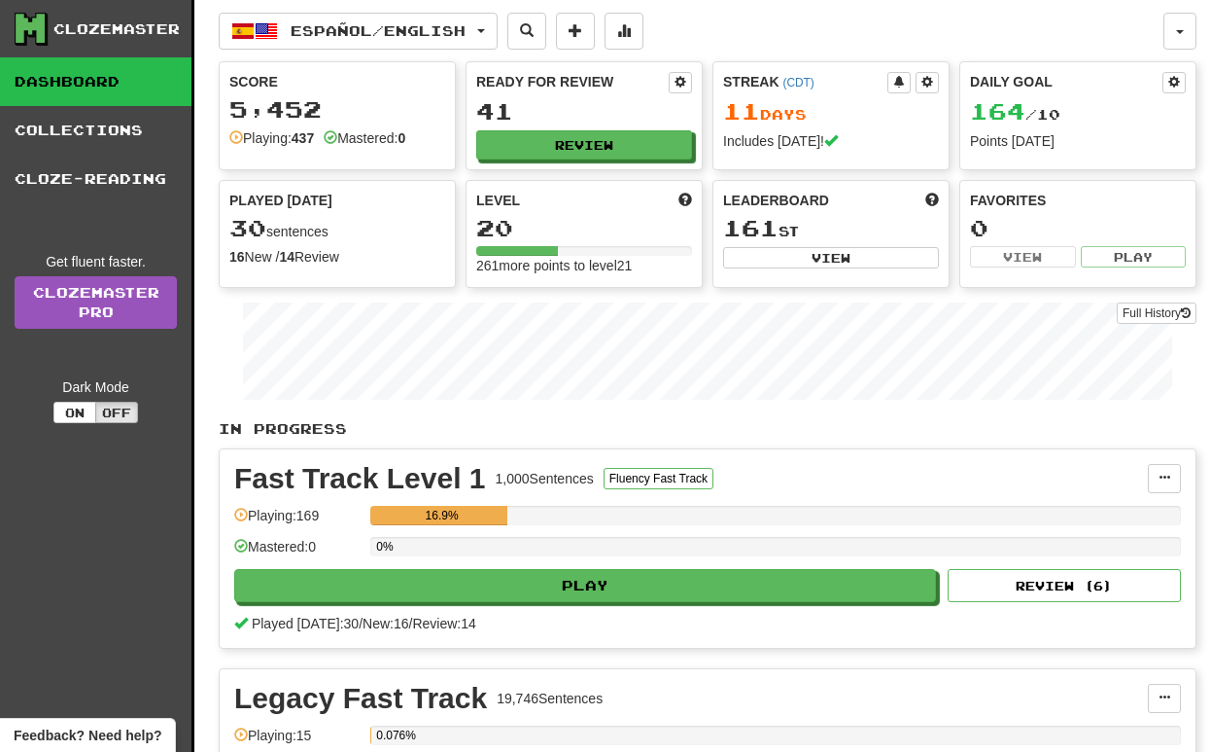
scroll to position [11, 0]
